Goal: Register for event/course

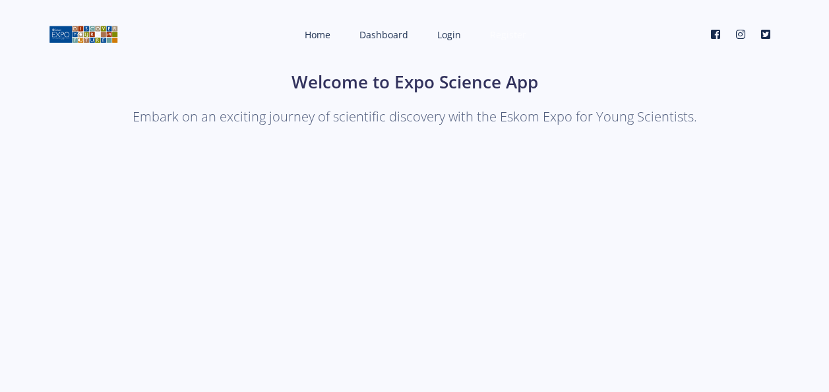
click at [501, 35] on span "Register" at bounding box center [508, 34] width 36 height 13
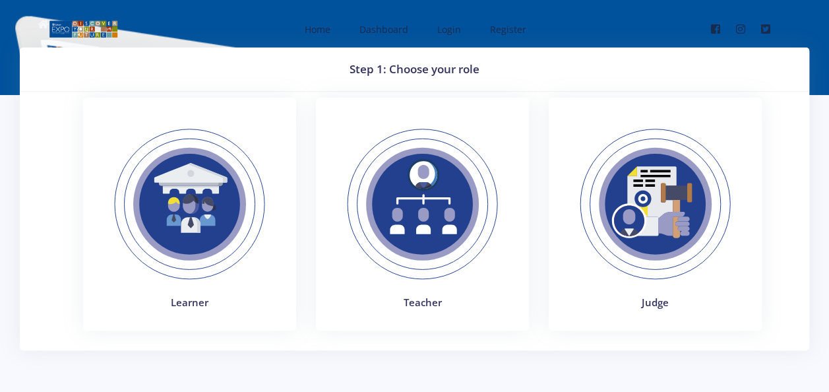
click at [185, 215] on img at bounding box center [189, 203] width 181 height 181
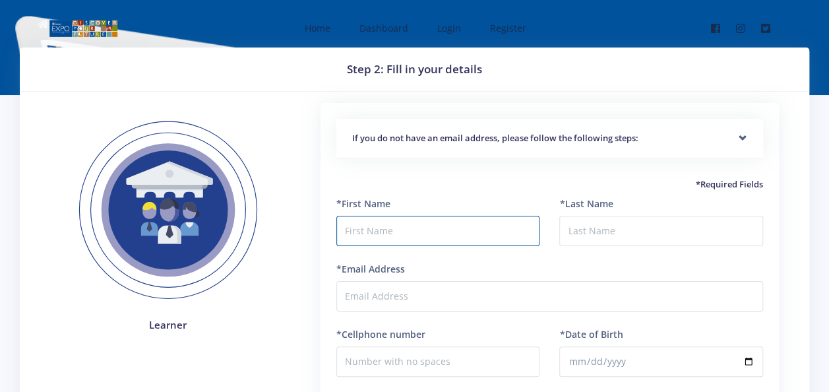
type input "D"
type input "Themba"
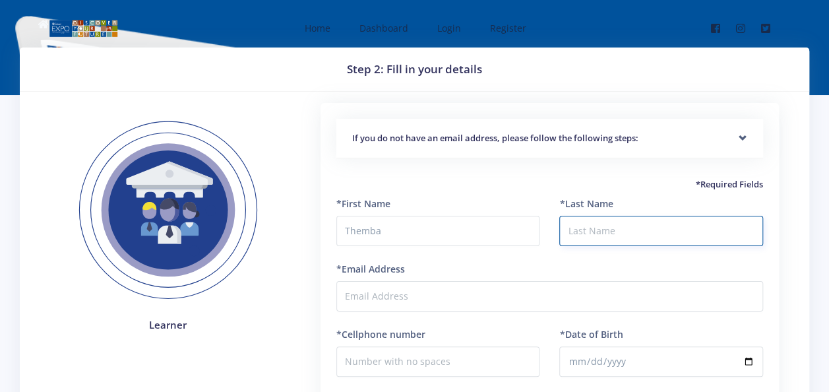
click at [604, 232] on input "*Last Name" at bounding box center [661, 231] width 204 height 30
type input "Dumani"
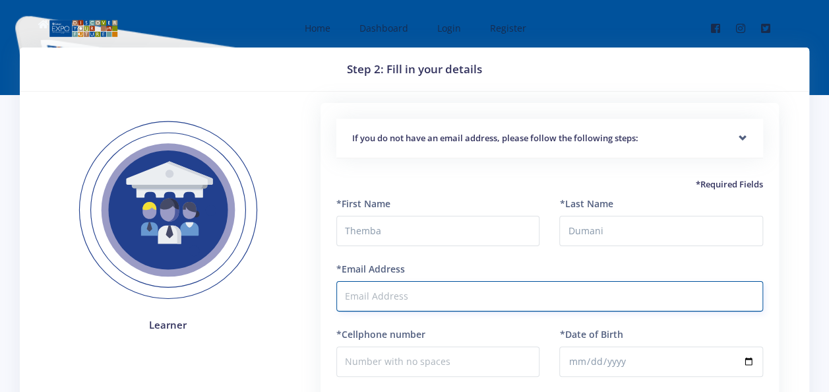
click at [406, 297] on input "*Email Address" at bounding box center [549, 296] width 427 height 30
type input "[EMAIL_ADDRESS][DOMAIN_NAME]"
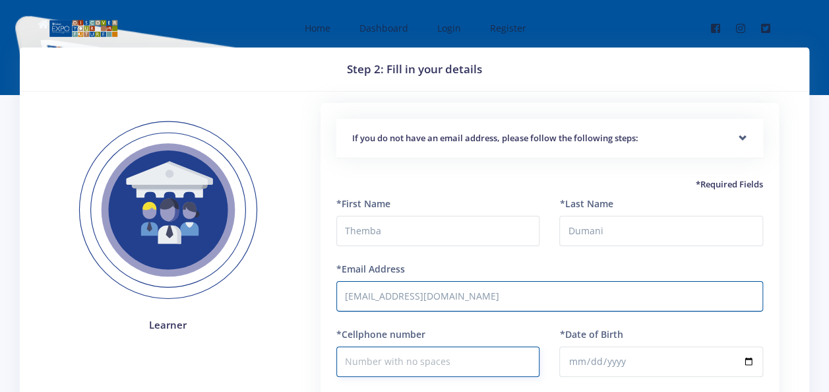
type input "0766082822"
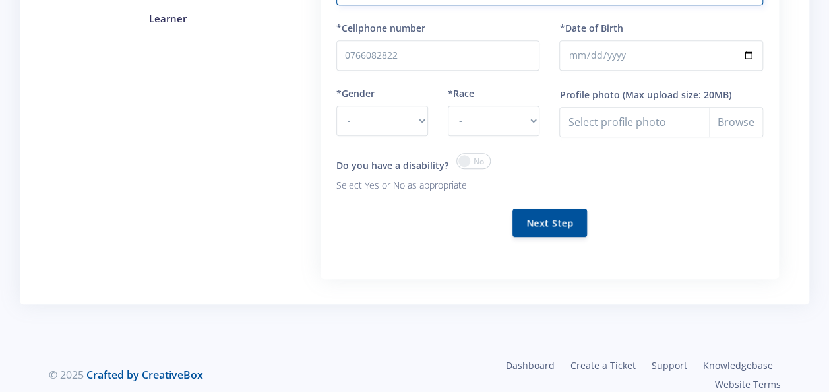
scroll to position [319, 0]
